Goal: Task Accomplishment & Management: Complete application form

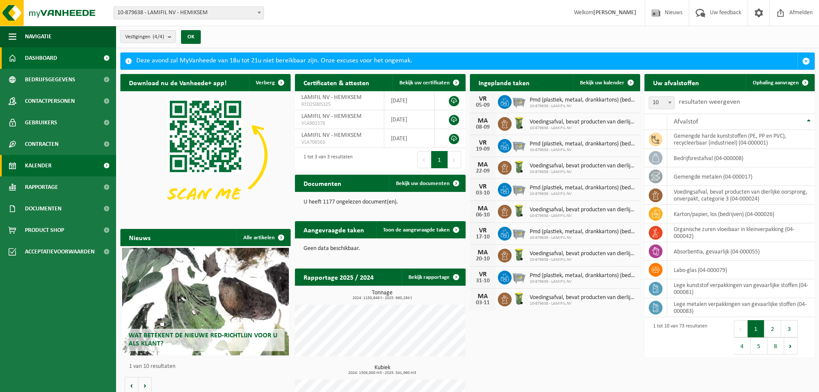
click at [39, 168] on span "Kalender" at bounding box center [38, 165] width 27 height 21
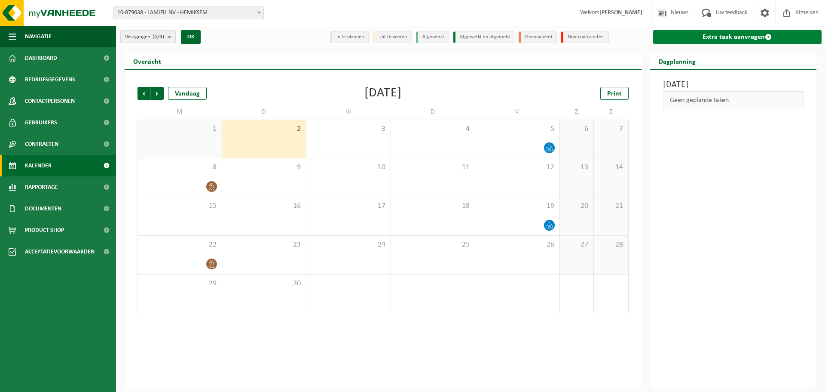
click at [766, 33] on link "Extra taak aanvragen" at bounding box center [737, 37] width 169 height 14
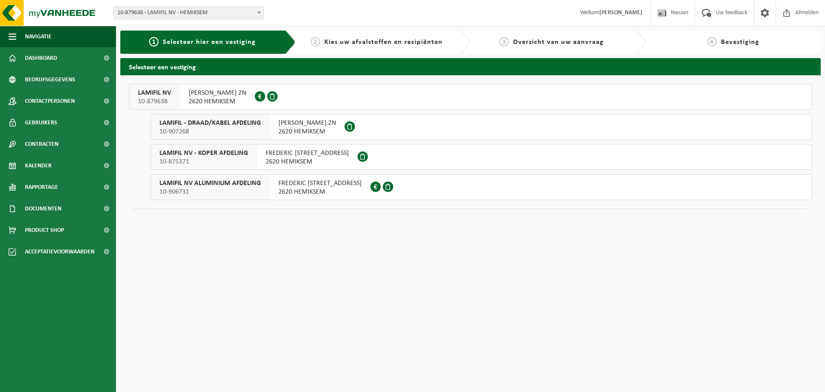
click at [159, 94] on span "LAMIFIL NV" at bounding box center [154, 93] width 33 height 9
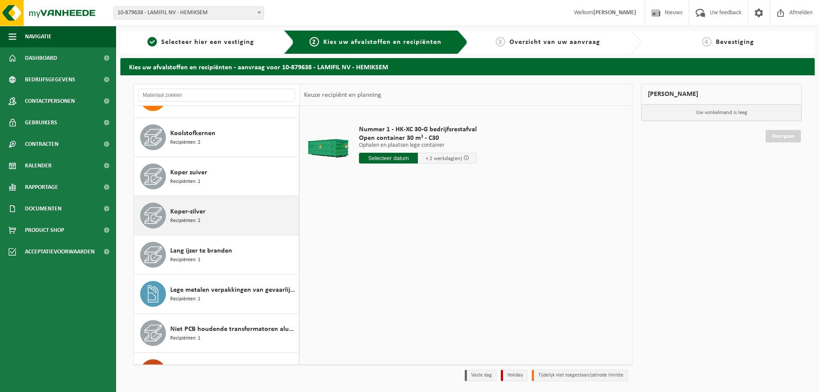
click at [227, 216] on div "Koper-zilver Recipiënten: 2" at bounding box center [233, 215] width 126 height 26
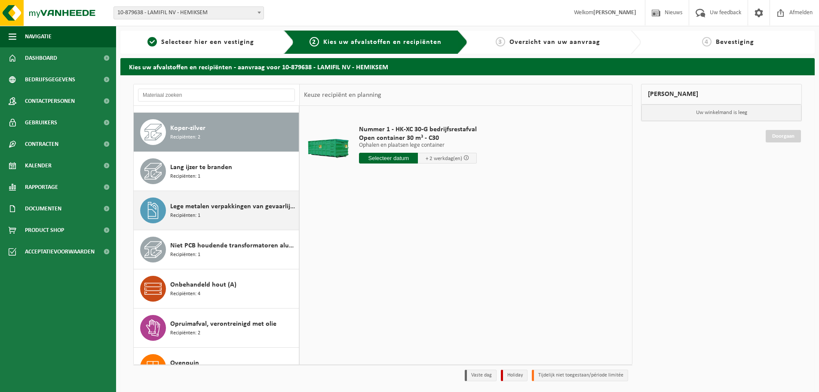
scroll to position [391, 0]
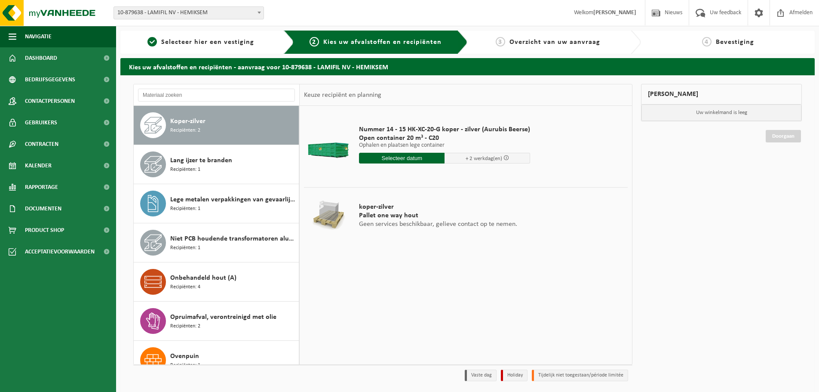
click at [389, 158] on input "text" at bounding box center [402, 158] width 86 height 11
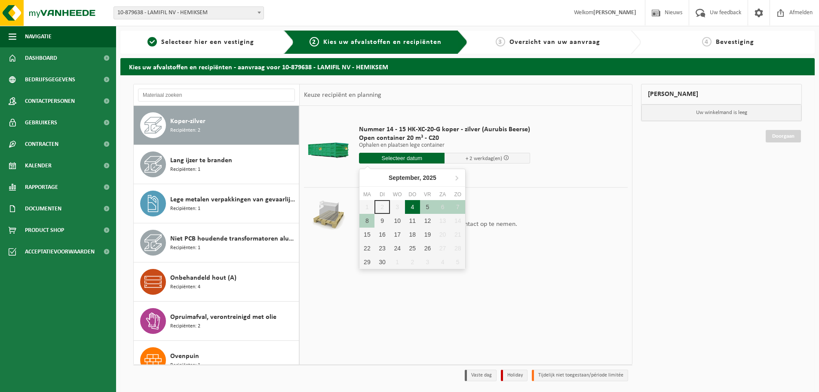
click at [416, 209] on div "4" at bounding box center [412, 207] width 15 height 14
type input "Van 2025-09-04"
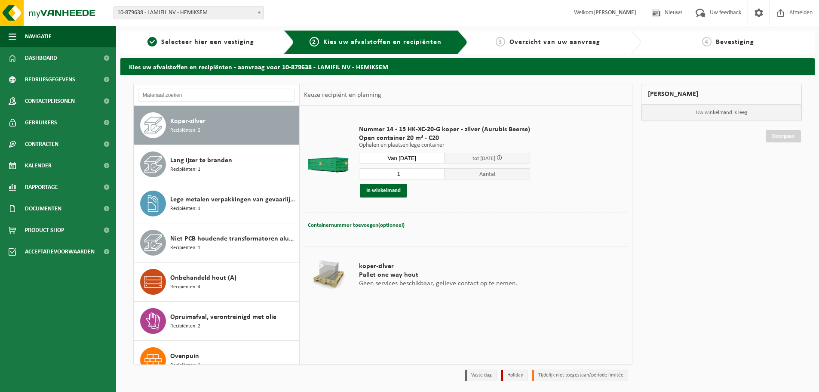
click at [409, 178] on input "1" at bounding box center [402, 173] width 86 height 11
type input "2"
click at [366, 227] on span "Containernummer toevoegen(optioneel)" at bounding box center [356, 225] width 97 height 6
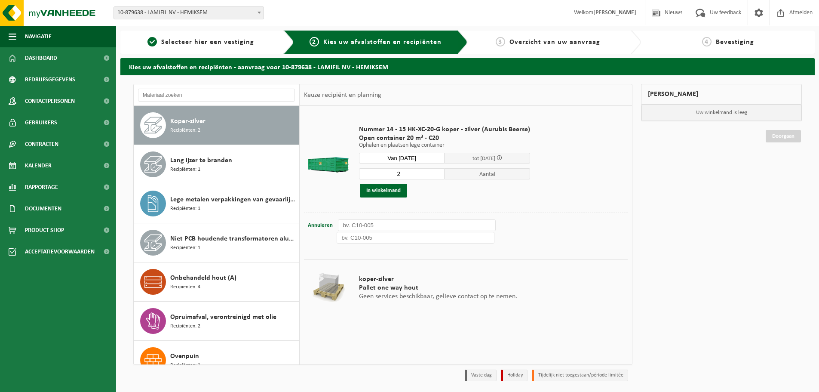
click at [366, 226] on input "text" at bounding box center [416, 225] width 157 height 12
click at [358, 236] on input "text" at bounding box center [415, 238] width 157 height 12
drag, startPoint x: 346, startPoint y: 225, endPoint x: 350, endPoint y: 223, distance: 4.6
click at [347, 225] on input "C215-304" at bounding box center [416, 225] width 157 height 12
click at [350, 223] on input "C215-304" at bounding box center [416, 225] width 157 height 12
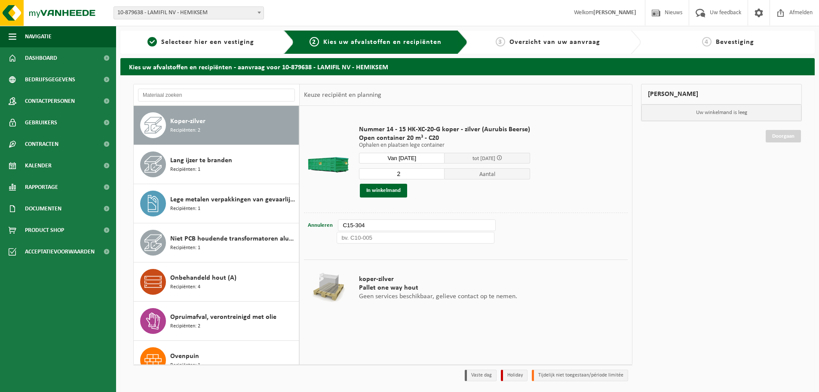
type input "C15-304"
click at [349, 236] on input "text" at bounding box center [415, 238] width 157 height 12
type input "C20-1005 Locatie 15"
click at [378, 227] on input "C15-304" at bounding box center [416, 225] width 157 height 12
click at [379, 227] on input "C15-304 l" at bounding box center [416, 225] width 157 height 12
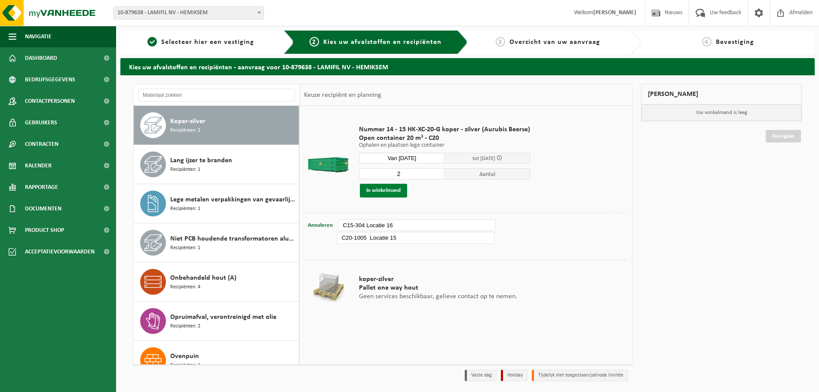
type input "C15-304 Locatie 16"
click at [389, 191] on button "In winkelmand" at bounding box center [383, 191] width 47 height 14
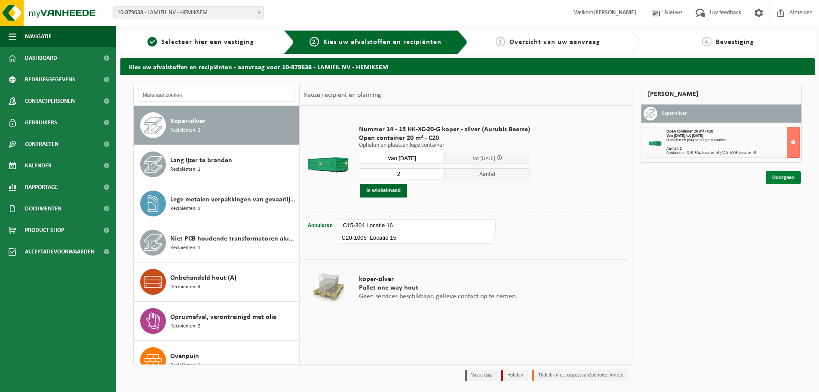
click at [781, 179] on link "Doorgaan" at bounding box center [782, 177] width 35 height 12
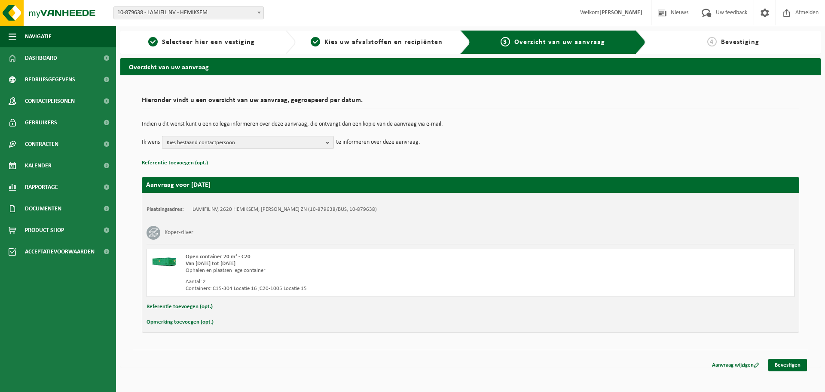
click at [328, 145] on b "button" at bounding box center [330, 142] width 8 height 12
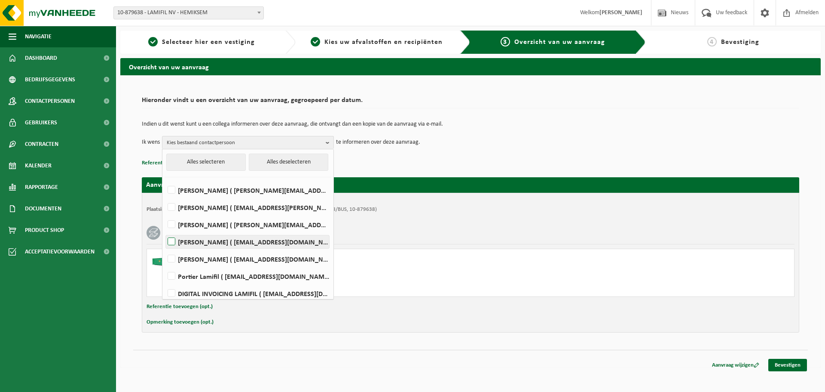
click at [213, 244] on label "Laurens De Vos ( laurens.devos@lamifil.be )" at bounding box center [247, 241] width 163 height 13
click at [165, 231] on input "Laurens De Vos ( laurens.devos@lamifil.be )" at bounding box center [164, 230] width 0 height 0
checkbox input "true"
click at [208, 256] on label "Marc De Wijn ( marc.de.wijn@lamifil.be )" at bounding box center [247, 258] width 163 height 13
click at [165, 248] on input "Marc De Wijn ( marc.de.wijn@lamifil.be )" at bounding box center [164, 248] width 0 height 0
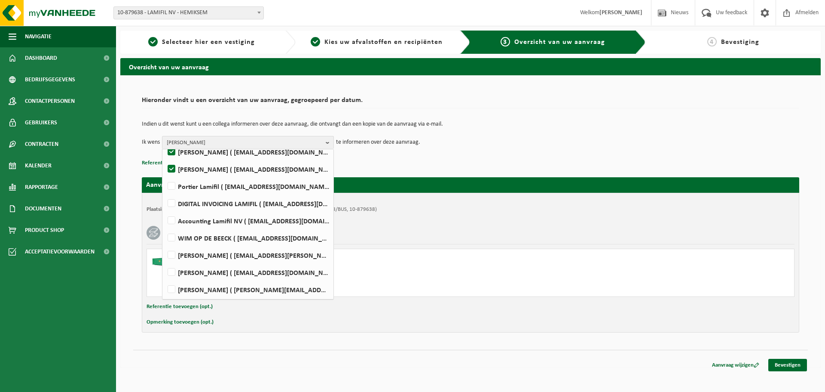
scroll to position [91, 0]
click at [166, 164] on label "Marc De Wijn ( marc.de.wijn@lamifil.be )" at bounding box center [247, 168] width 163 height 13
click at [165, 157] on input "Marc De Wijn ( marc.de.wijn@lamifil.be )" at bounding box center [164, 157] width 0 height 0
checkbox input "false"
click at [790, 368] on link "Bevestigen" at bounding box center [788, 364] width 39 height 12
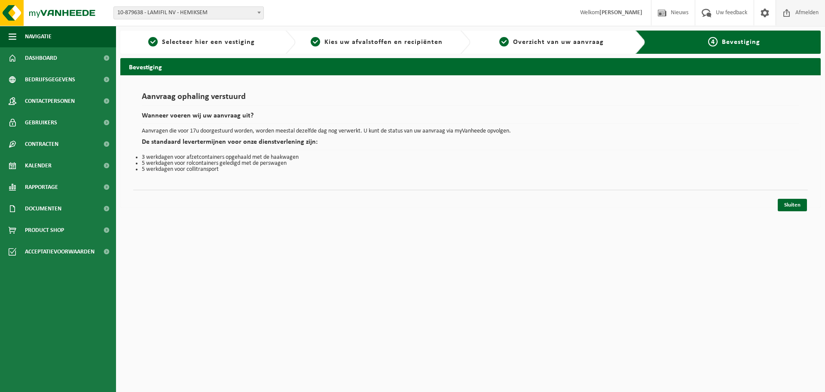
click at [809, 11] on span "Afmelden" at bounding box center [807, 12] width 28 height 25
